Goal: Task Accomplishment & Management: Manage account settings

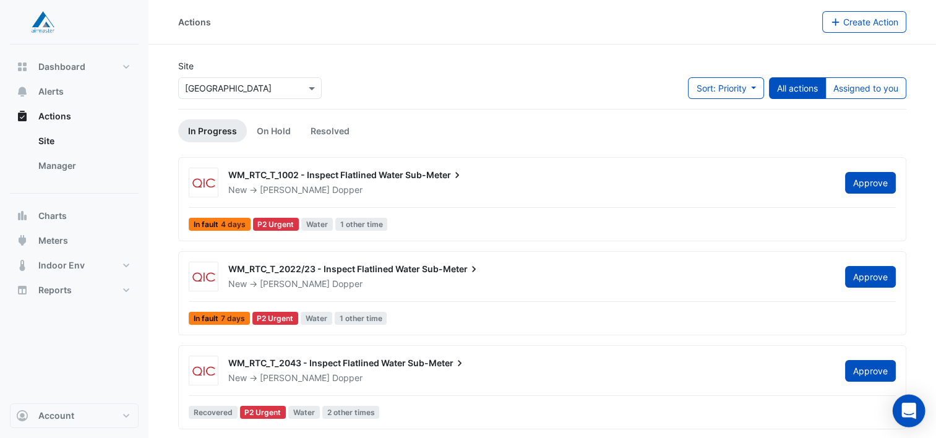
click at [903, 409] on icon "Open Intercom Messenger" at bounding box center [908, 411] width 14 height 16
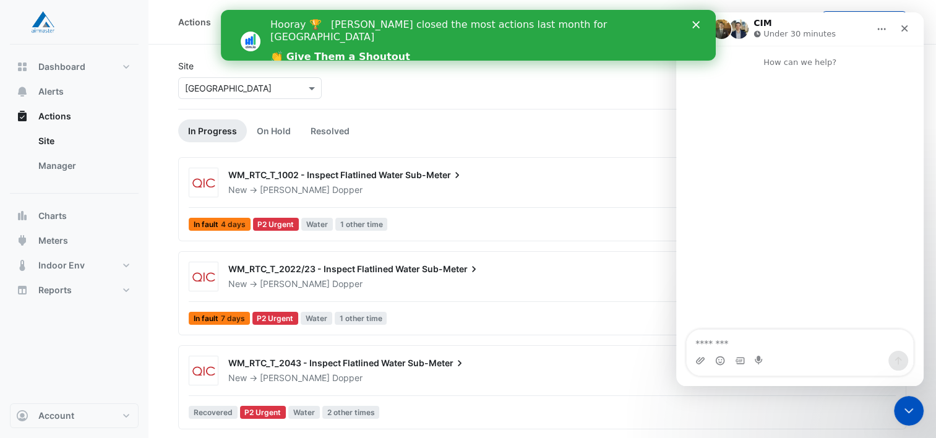
click at [697, 26] on polygon "Close" at bounding box center [695, 24] width 7 height 7
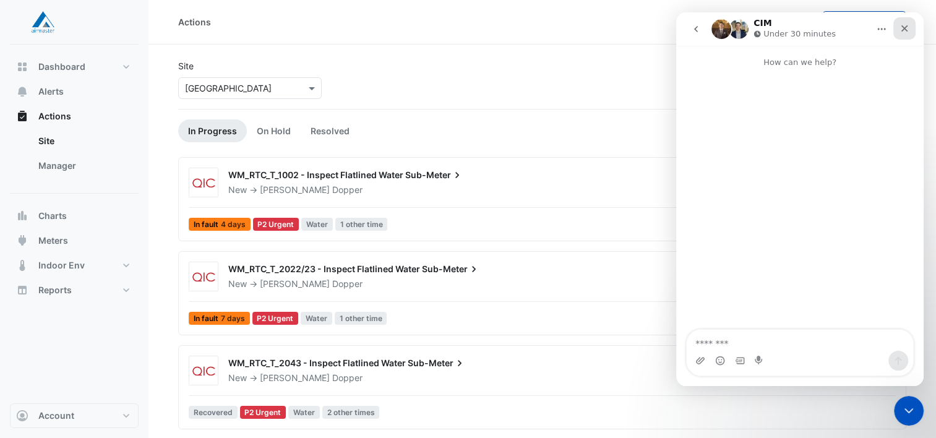
click at [906, 28] on icon "Close" at bounding box center [905, 29] width 10 height 10
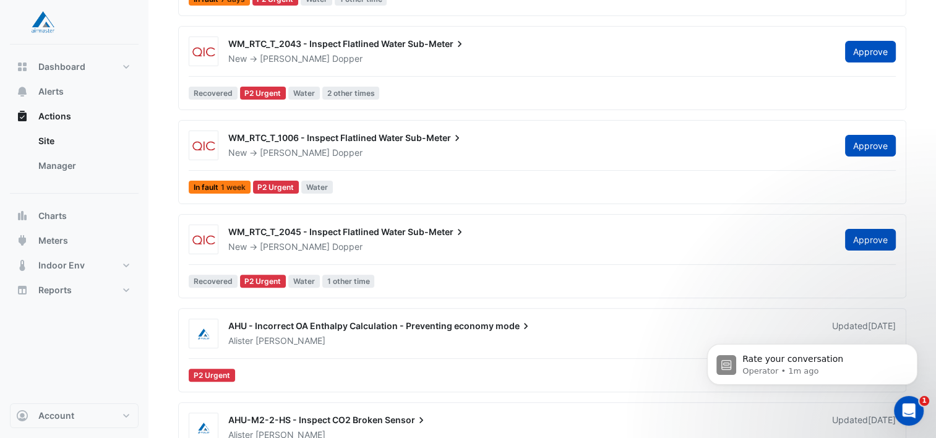
scroll to position [319, 0]
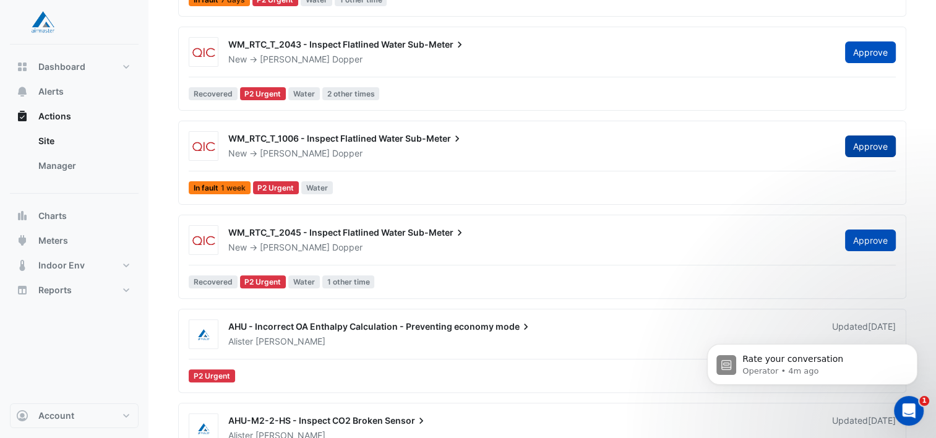
click at [874, 141] on span "Approve" at bounding box center [870, 146] width 35 height 11
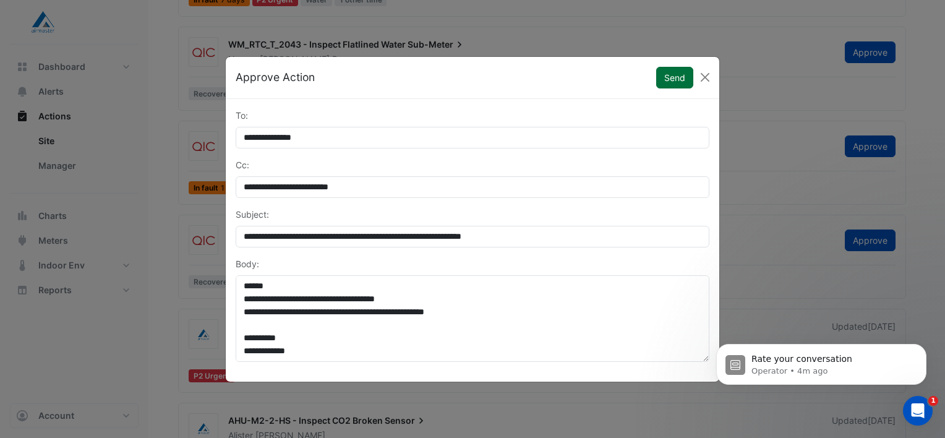
click at [674, 75] on button "Send" at bounding box center [674, 78] width 37 height 22
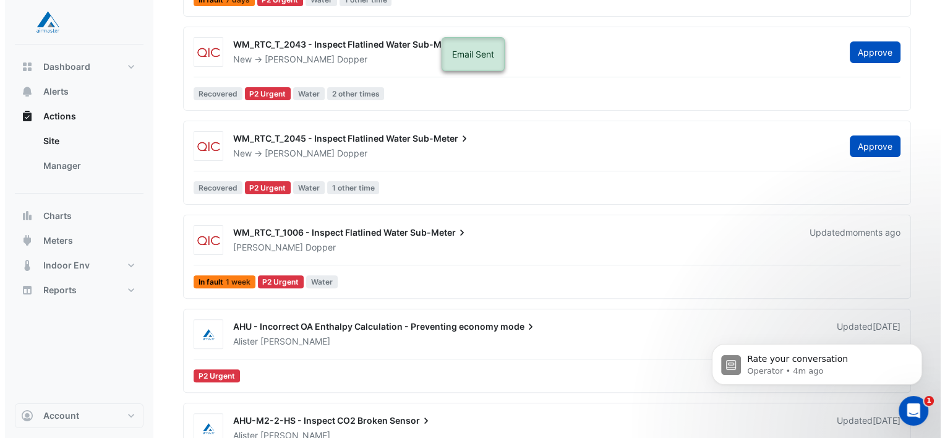
scroll to position [296, 0]
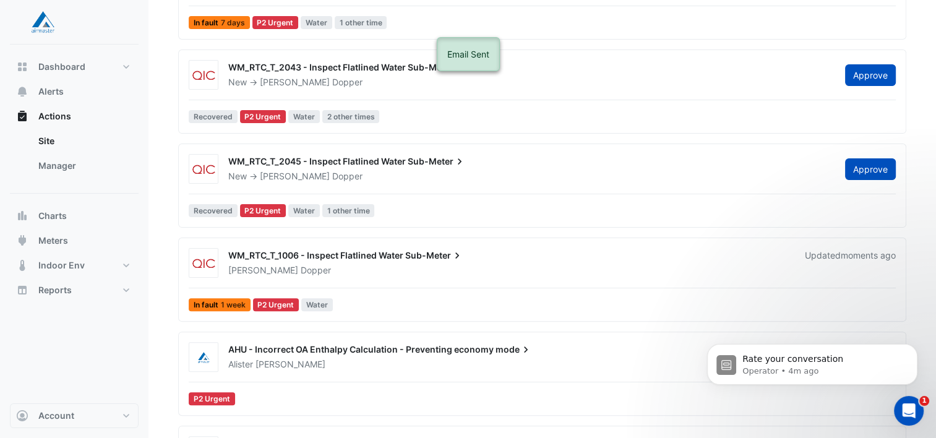
click at [366, 260] on div "WM_RTC_T_1006 - Inspect Flatlined Water Sub-Meter" at bounding box center [509, 256] width 562 height 15
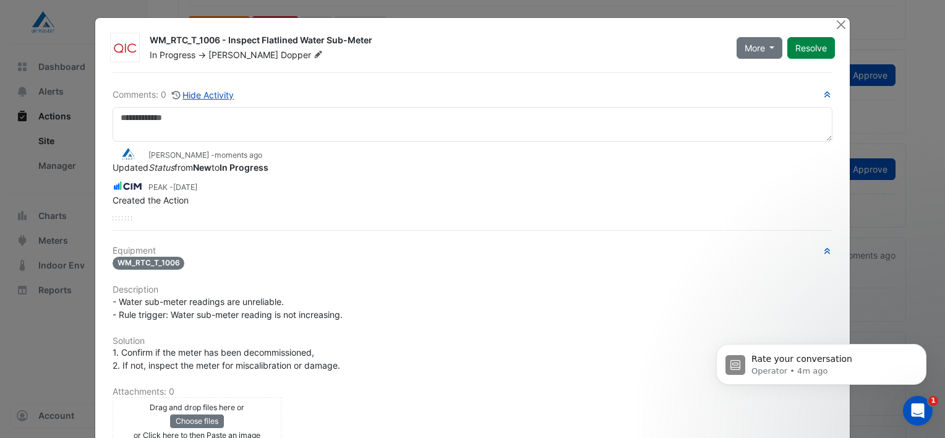
click at [314, 58] on icon at bounding box center [318, 54] width 9 height 7
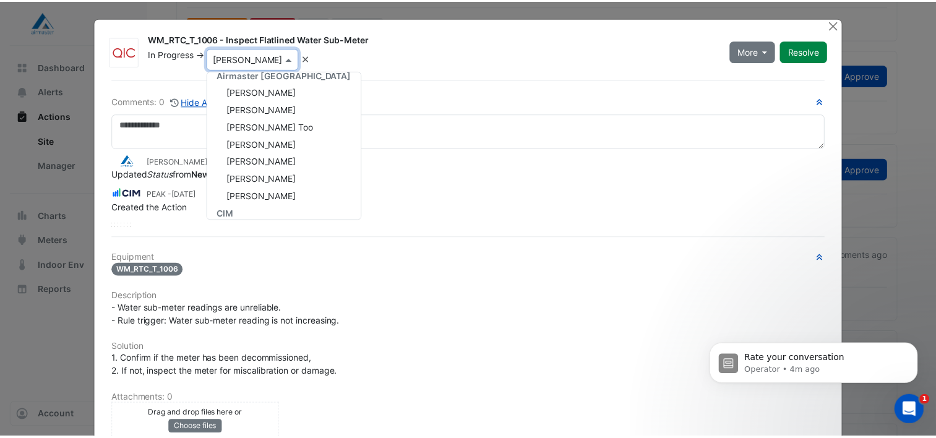
scroll to position [26, 0]
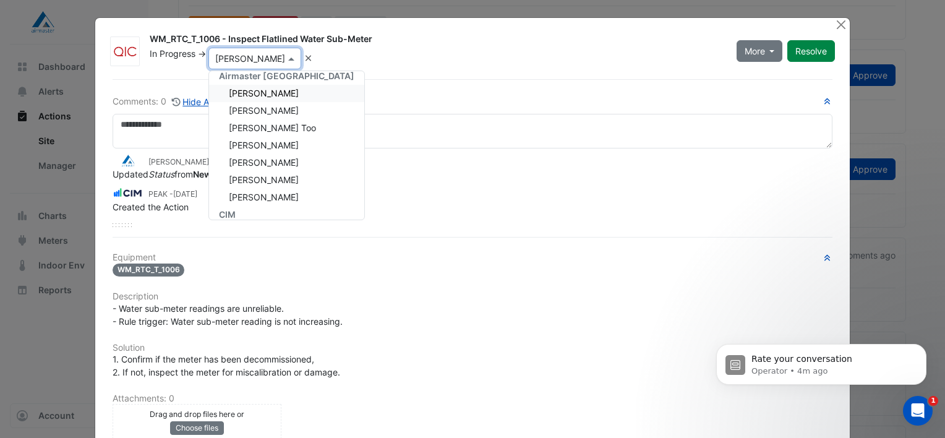
click at [277, 94] on span "[PERSON_NAME]" at bounding box center [264, 93] width 70 height 11
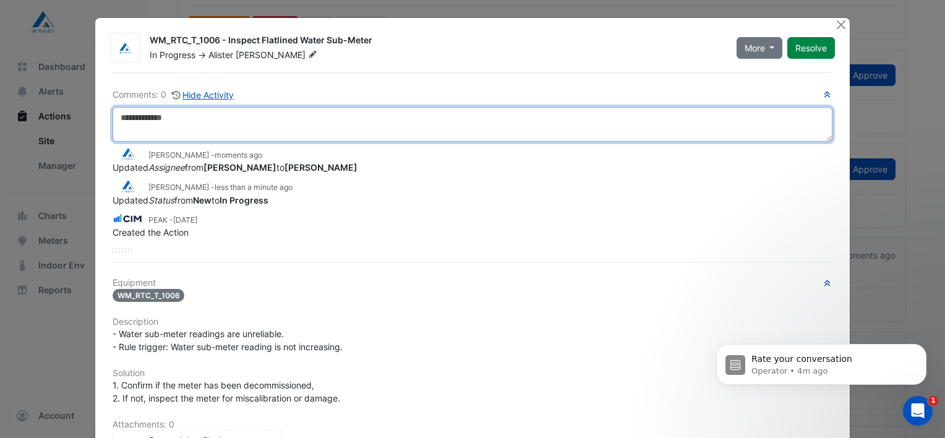
click at [164, 113] on textarea at bounding box center [473, 124] width 720 height 35
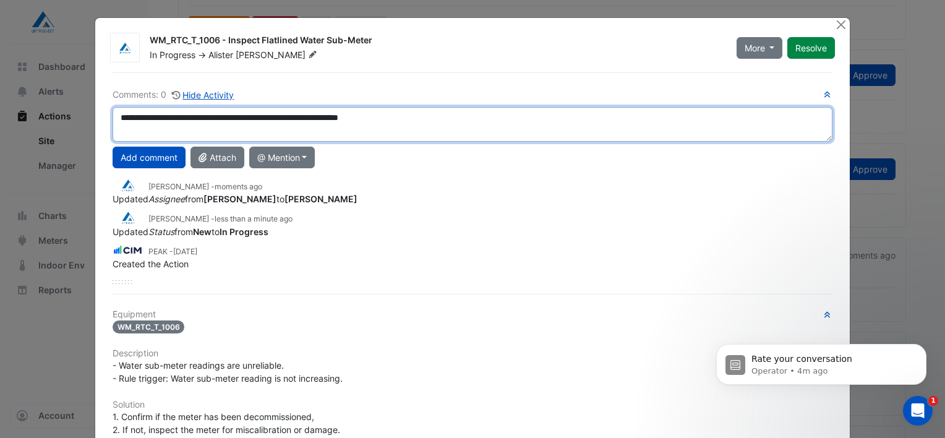
click at [160, 117] on textarea "**********" at bounding box center [473, 124] width 720 height 35
type textarea "**********"
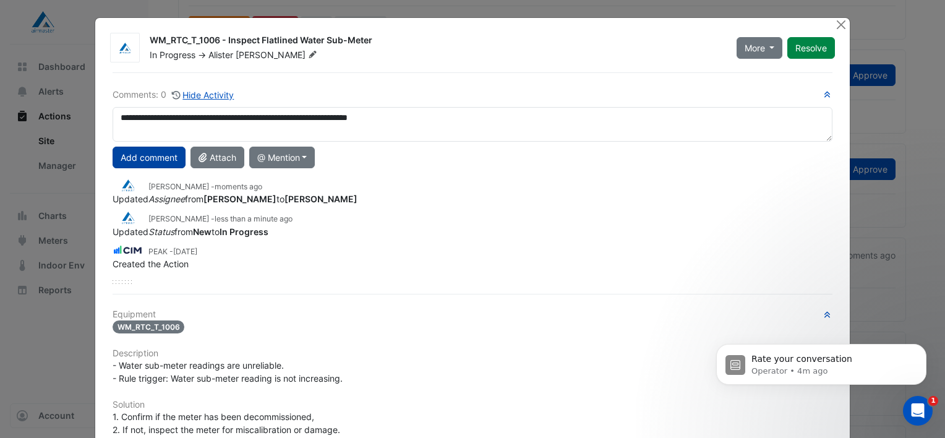
click at [144, 158] on button "Add comment" at bounding box center [149, 158] width 73 height 22
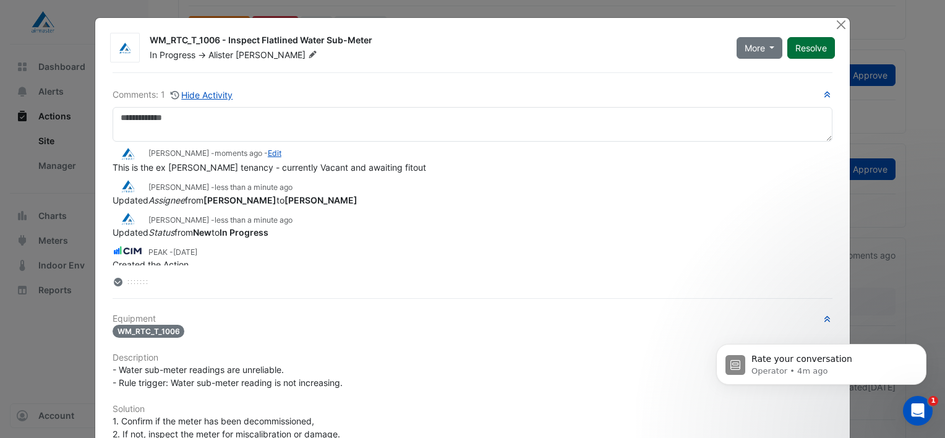
click at [811, 45] on button "Resolve" at bounding box center [812, 48] width 48 height 22
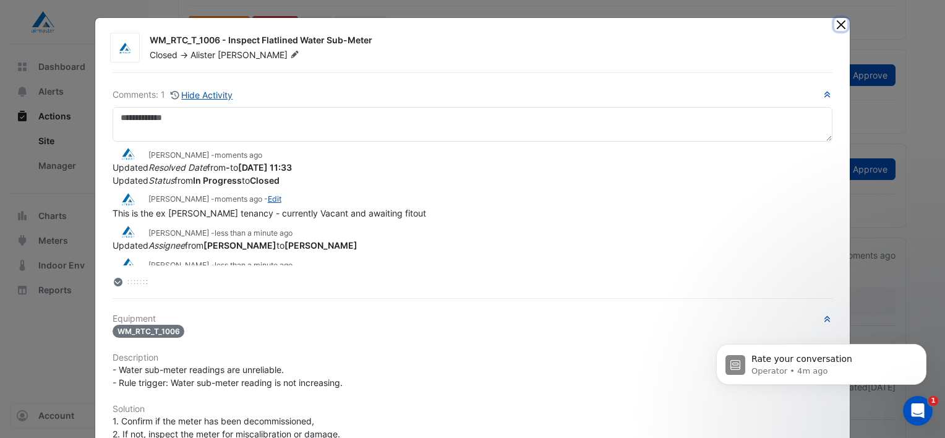
click at [837, 27] on button "Close" at bounding box center [841, 24] width 13 height 13
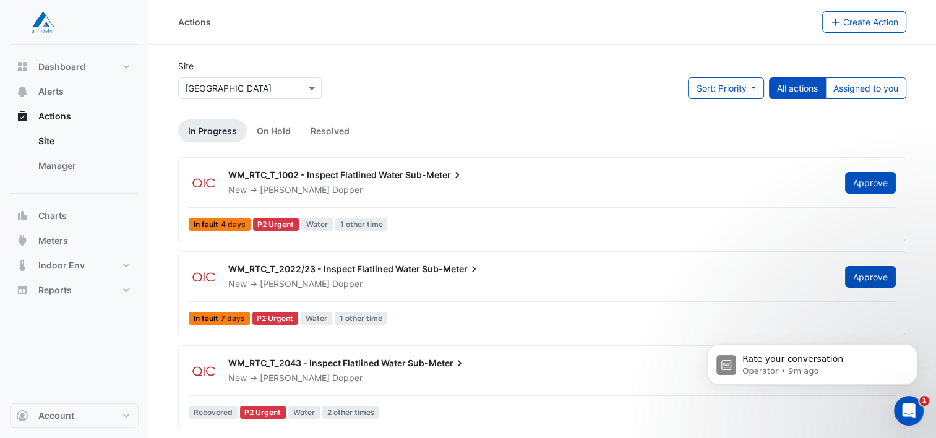
click at [453, 188] on div "New -> [PERSON_NAME]" at bounding box center [529, 190] width 604 height 12
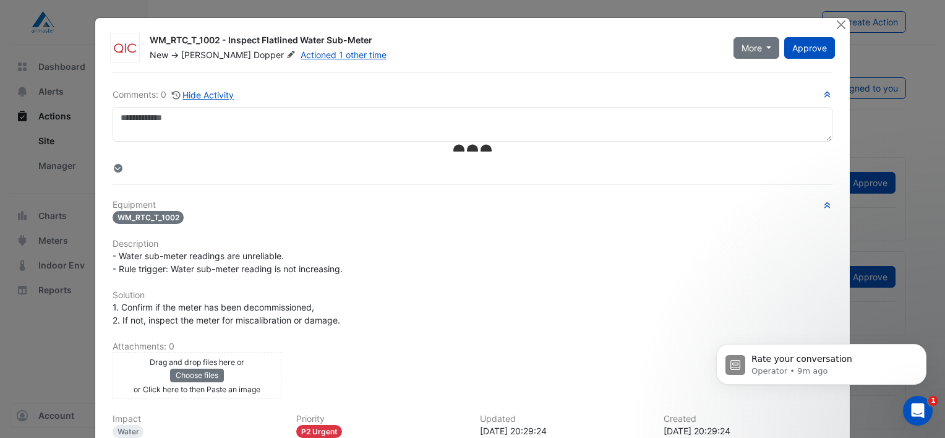
scroll to position [134, 0]
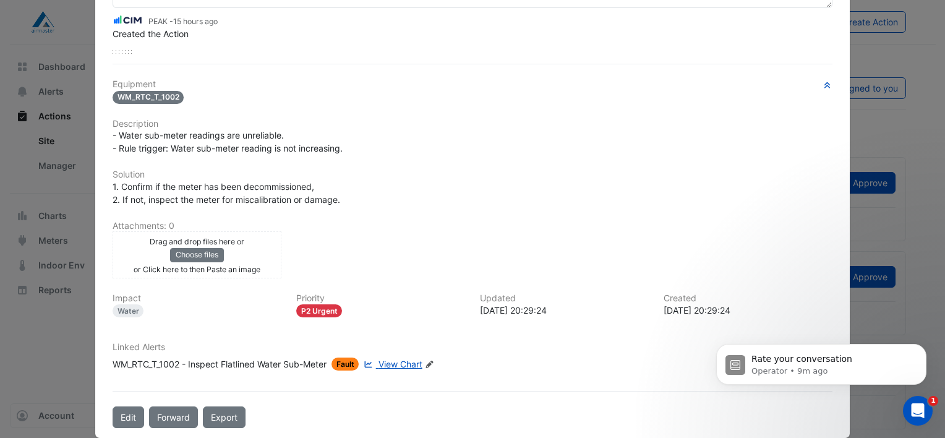
click at [401, 359] on span "View Chart" at bounding box center [401, 364] width 44 height 11
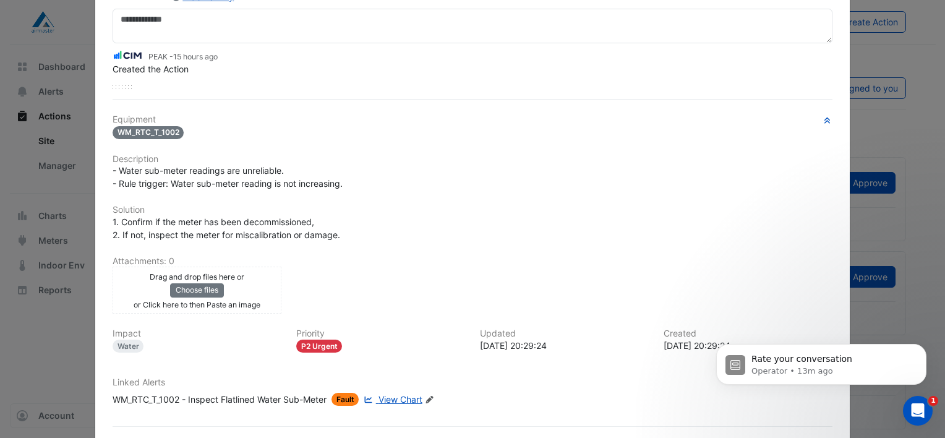
scroll to position [0, 0]
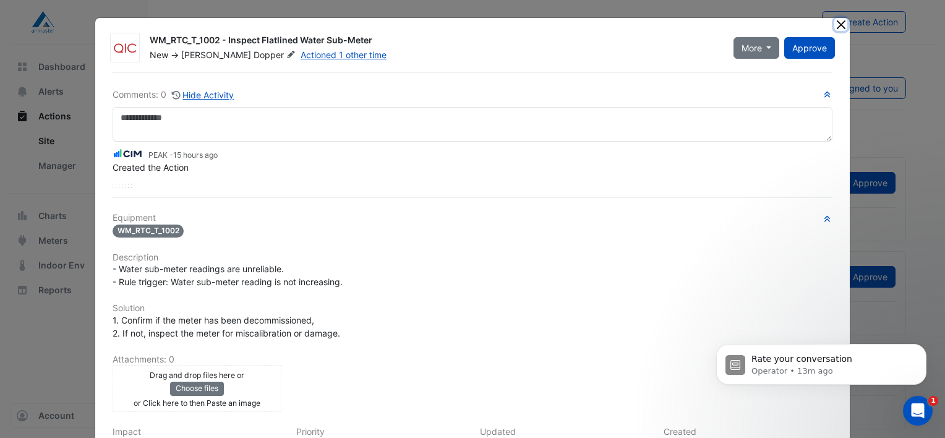
click at [839, 27] on button "Close" at bounding box center [841, 24] width 13 height 13
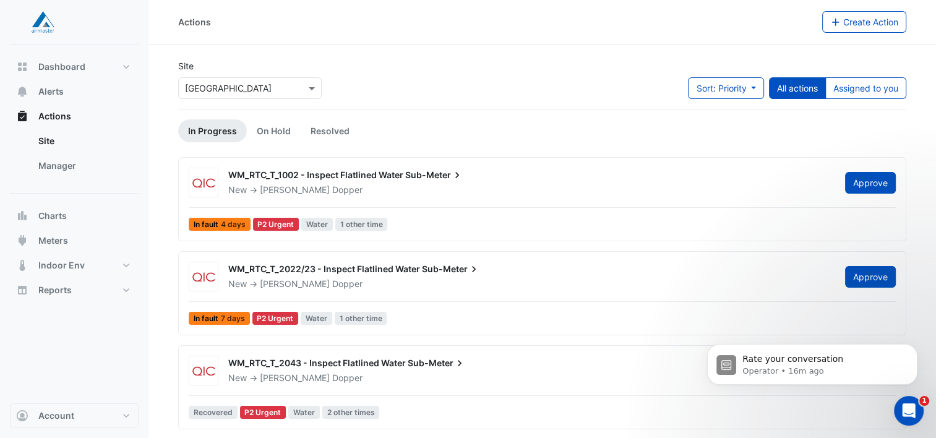
click at [396, 186] on div "New -> [PERSON_NAME]" at bounding box center [529, 190] width 604 height 12
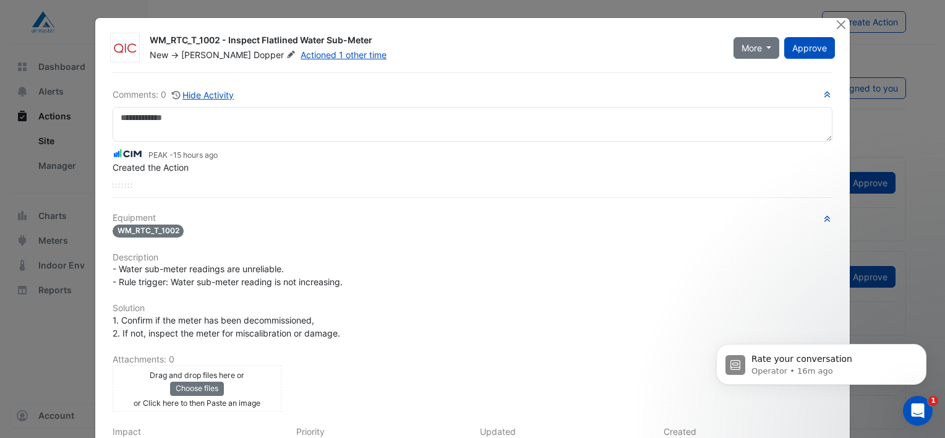
click at [287, 56] on icon at bounding box center [290, 54] width 7 height 7
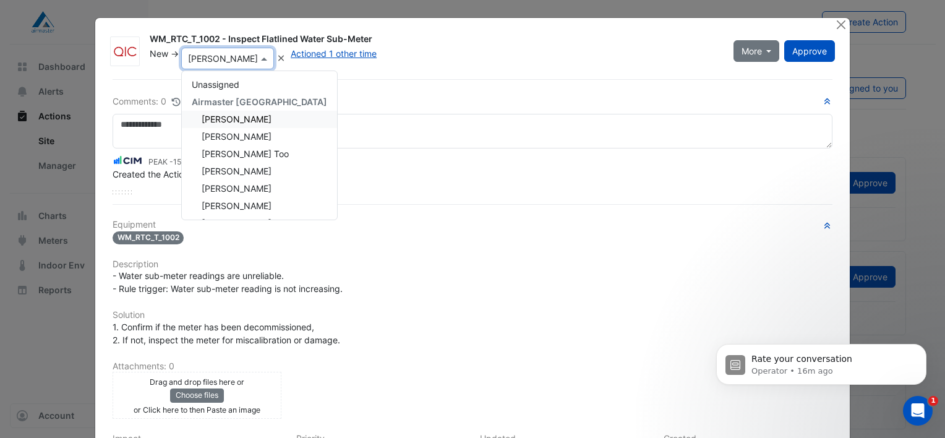
click at [243, 118] on span "[PERSON_NAME]" at bounding box center [237, 119] width 70 height 11
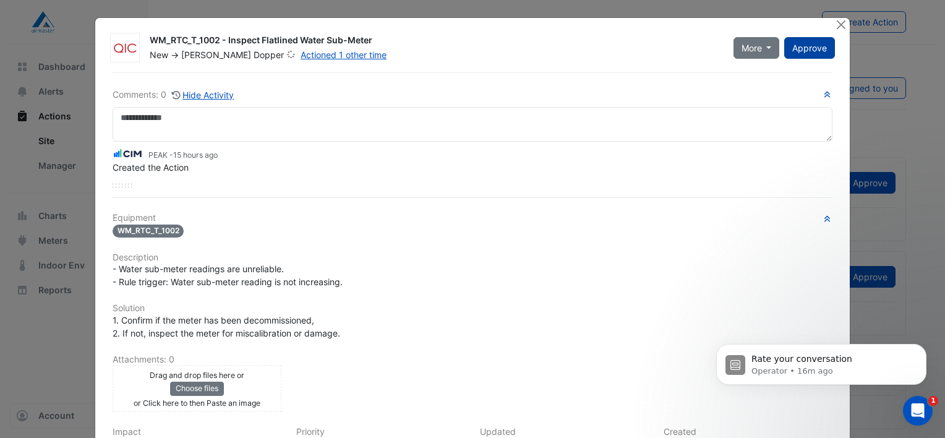
click at [806, 47] on span "Approve" at bounding box center [810, 48] width 35 height 11
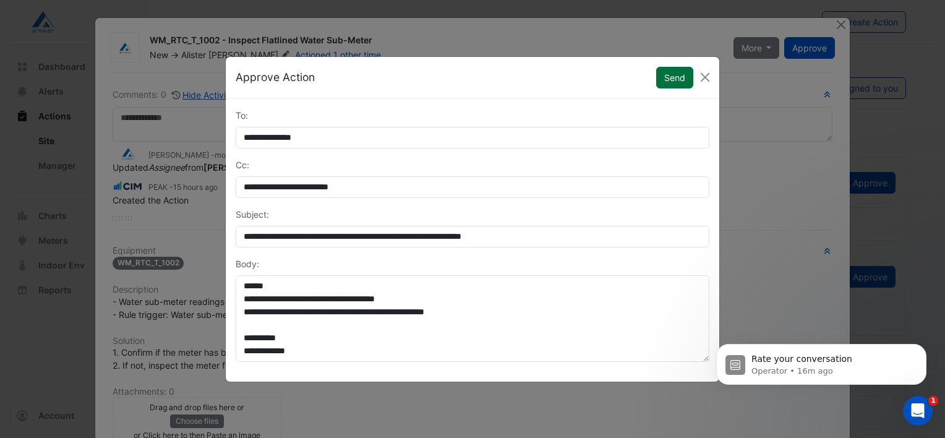
click at [674, 74] on button "Send" at bounding box center [674, 78] width 37 height 22
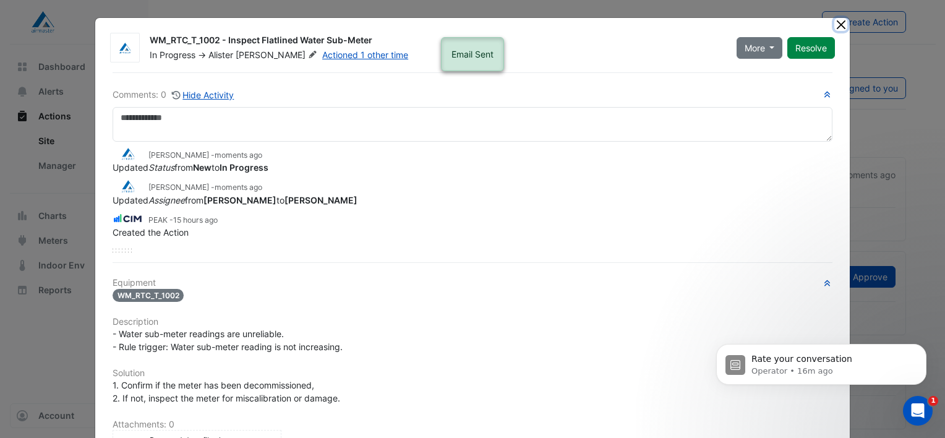
click at [837, 21] on button "Close" at bounding box center [841, 24] width 13 height 13
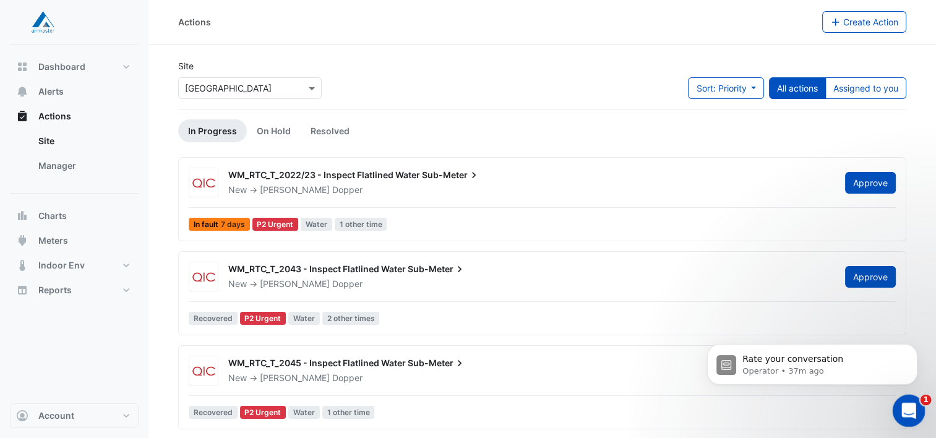
click at [915, 402] on div "Open Intercom Messenger" at bounding box center [907, 409] width 41 height 41
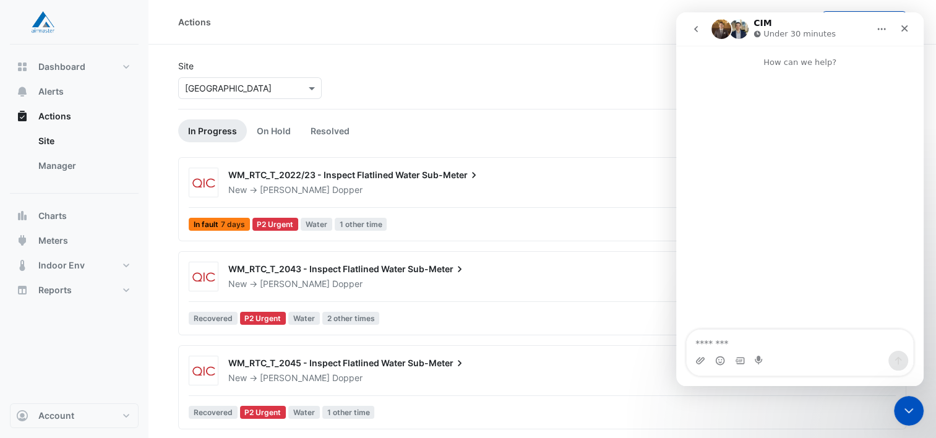
click at [696, 29] on icon "go back" at bounding box center [696, 29] width 10 height 10
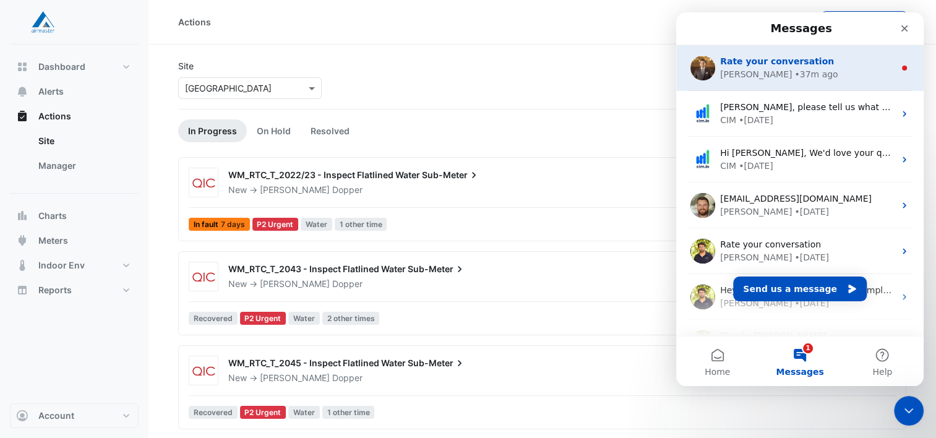
click at [815, 69] on div "[PERSON_NAME] • 37m ago" at bounding box center [807, 74] width 174 height 13
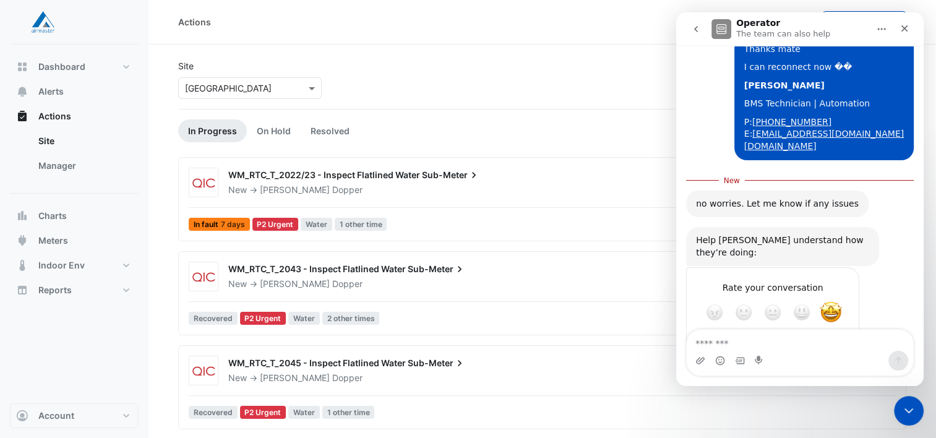
scroll to position [554, 0]
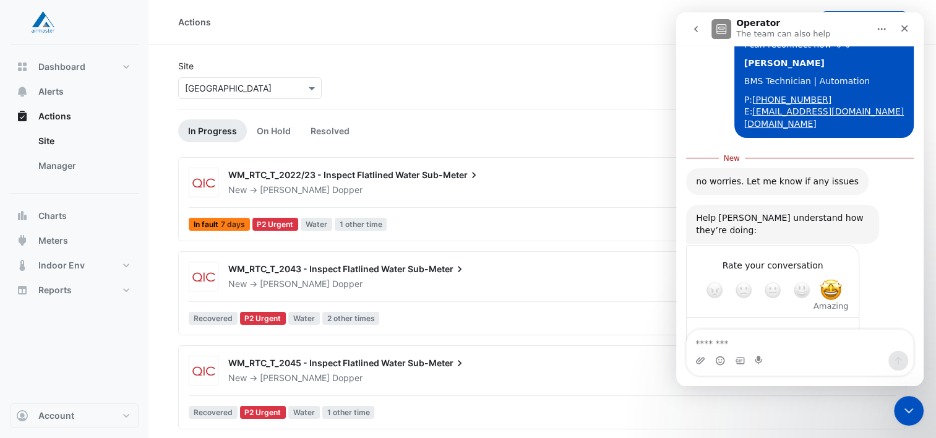
click at [835, 280] on span "Amazing" at bounding box center [831, 291] width 22 height 22
click at [907, 22] on div "Close" at bounding box center [904, 28] width 22 height 22
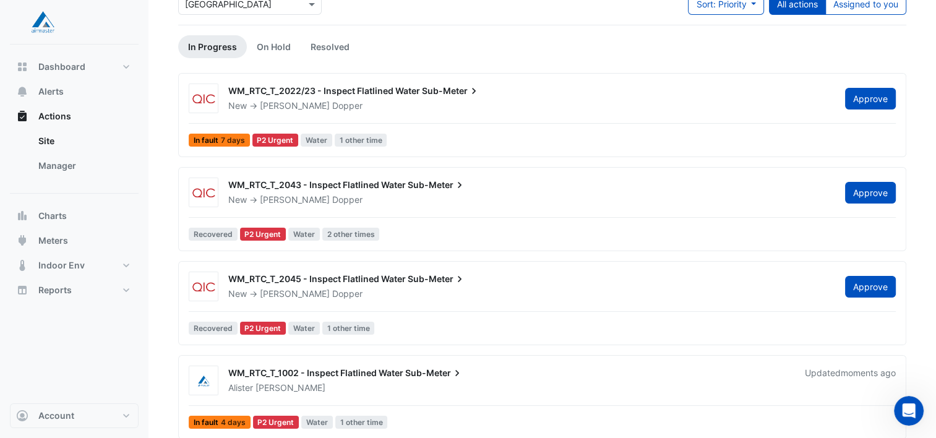
scroll to position [79, 0]
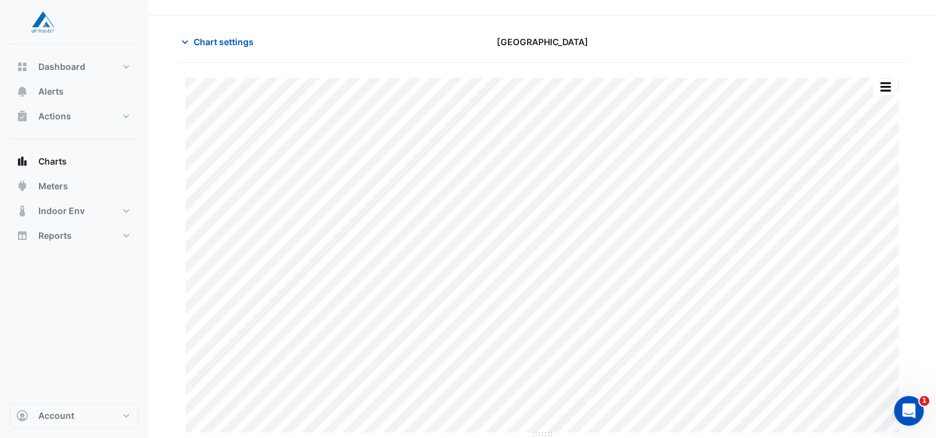
scroll to position [29, 0]
